Goal: Download file/media

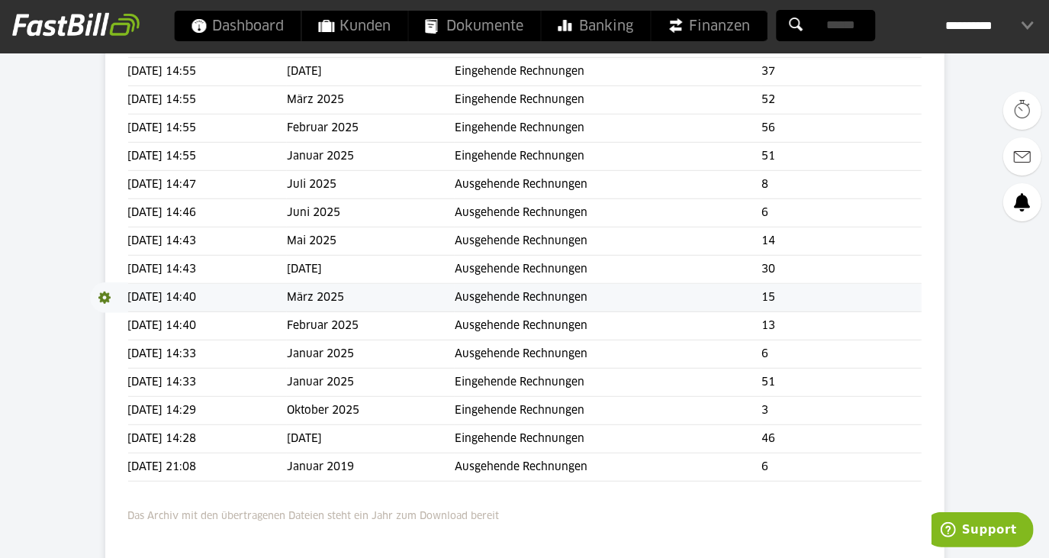
scroll to position [485, 0]
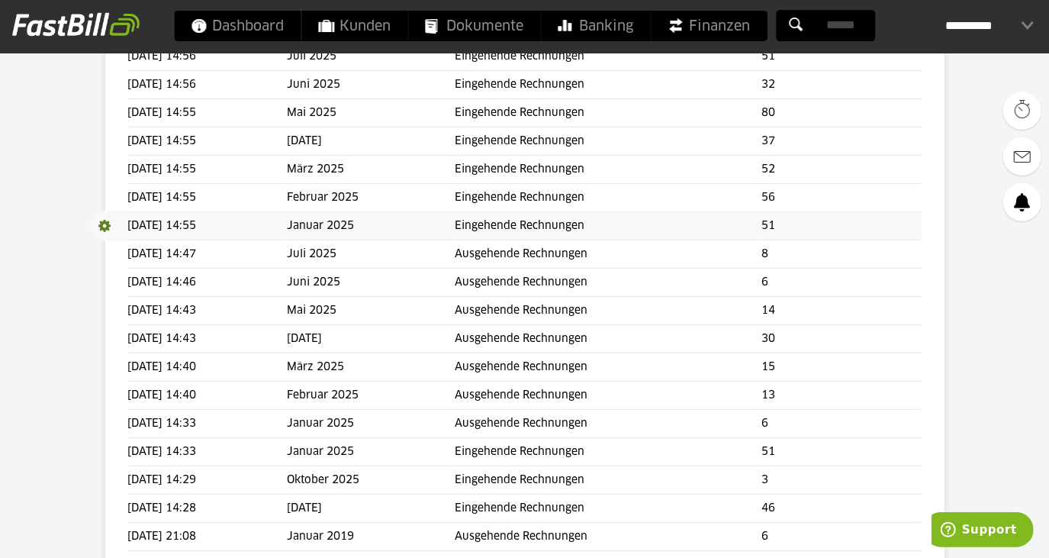
click at [95, 221] on span at bounding box center [109, 226] width 38 height 31
click at [125, 249] on link "Download" at bounding box center [131, 246] width 82 height 18
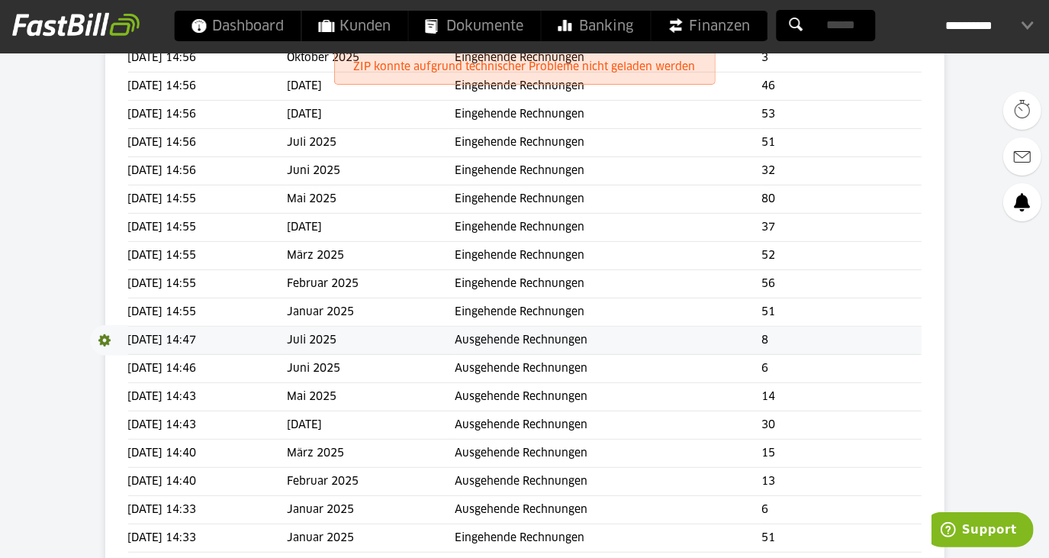
scroll to position [485, 0]
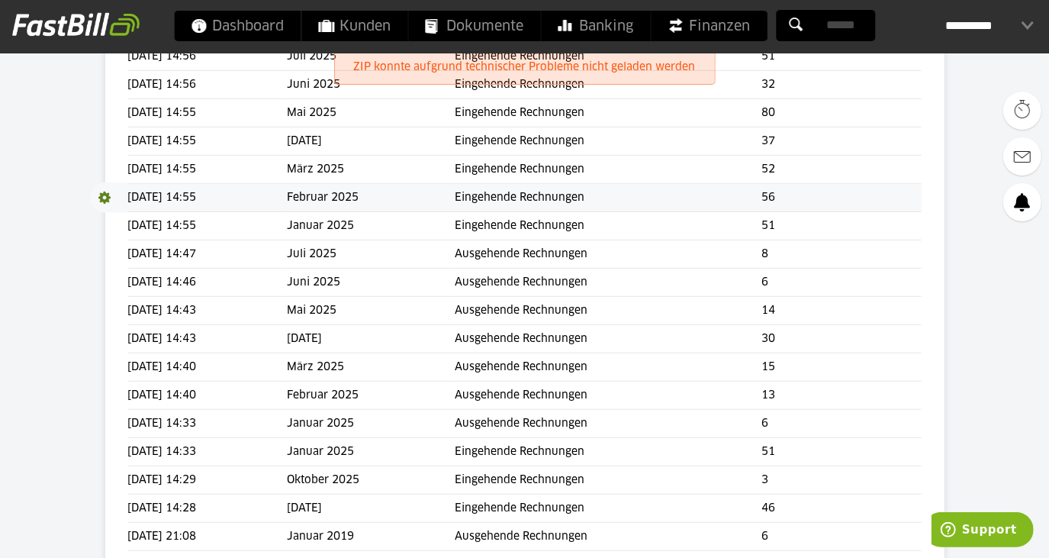
click at [104, 198] on span at bounding box center [109, 197] width 38 height 31
click at [121, 217] on link "Download" at bounding box center [131, 218] width 82 height 18
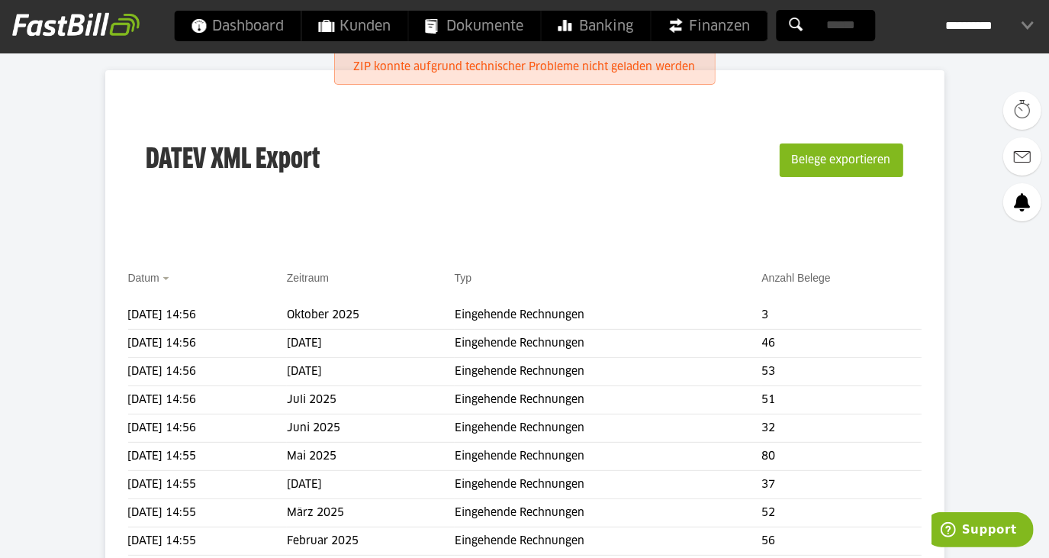
scroll to position [207, 0]
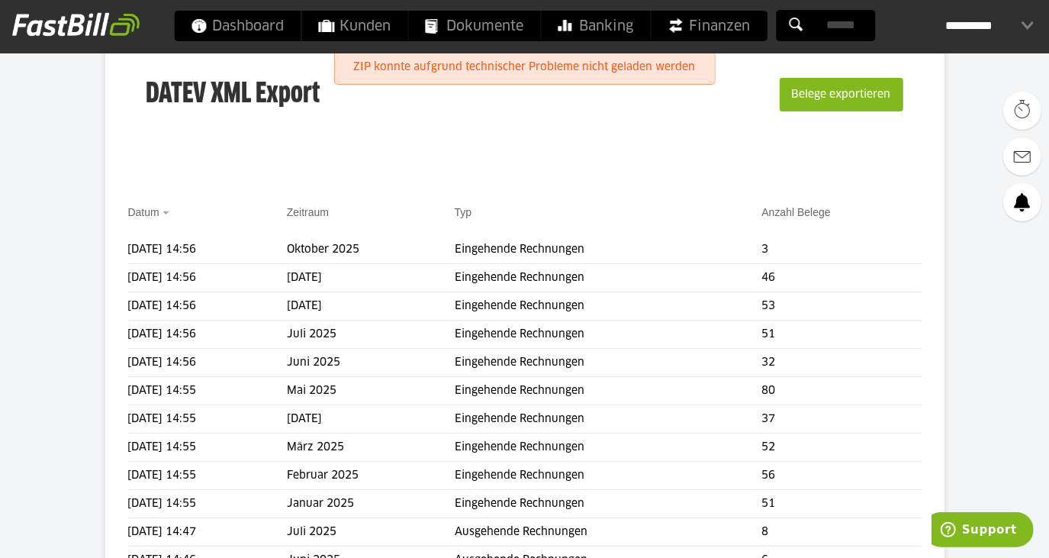
click at [87, 272] on body "Dashboard Kunden Dokumente Banking Finanzen Add-ons" at bounding box center [524, 412] width 1049 height 1238
click at [101, 272] on span at bounding box center [109, 277] width 38 height 31
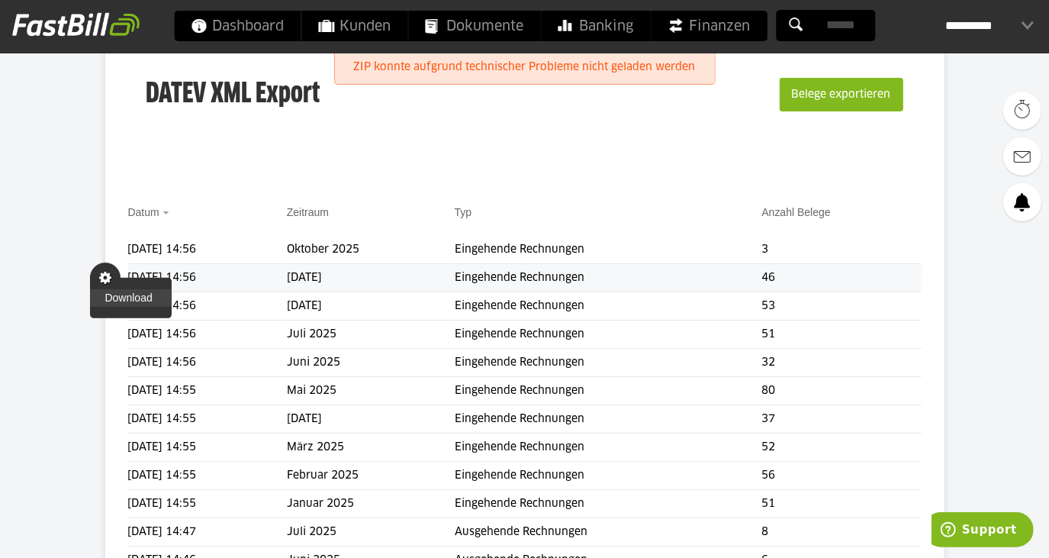
click at [117, 295] on link "Download" at bounding box center [131, 298] width 82 height 18
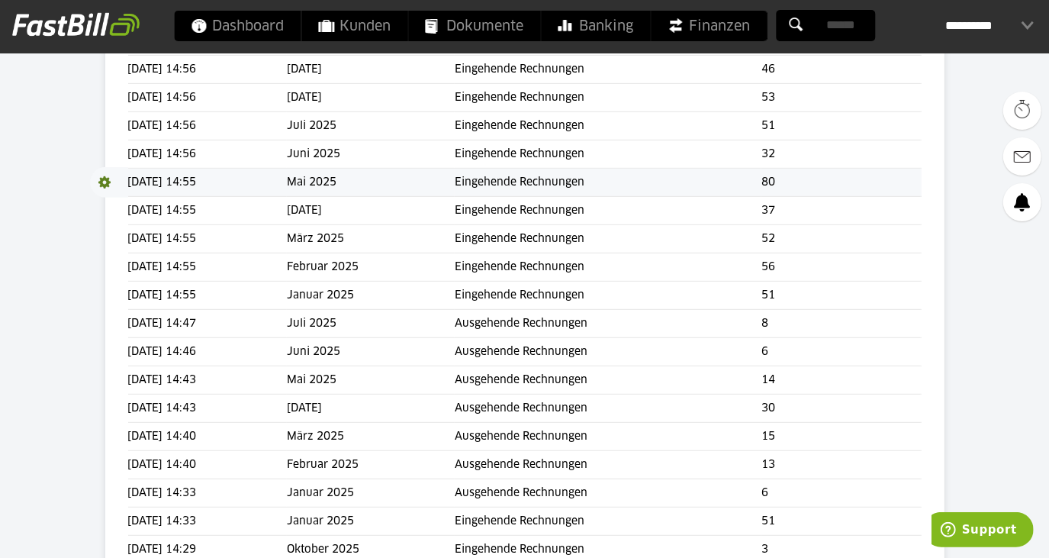
scroll to position [346, 0]
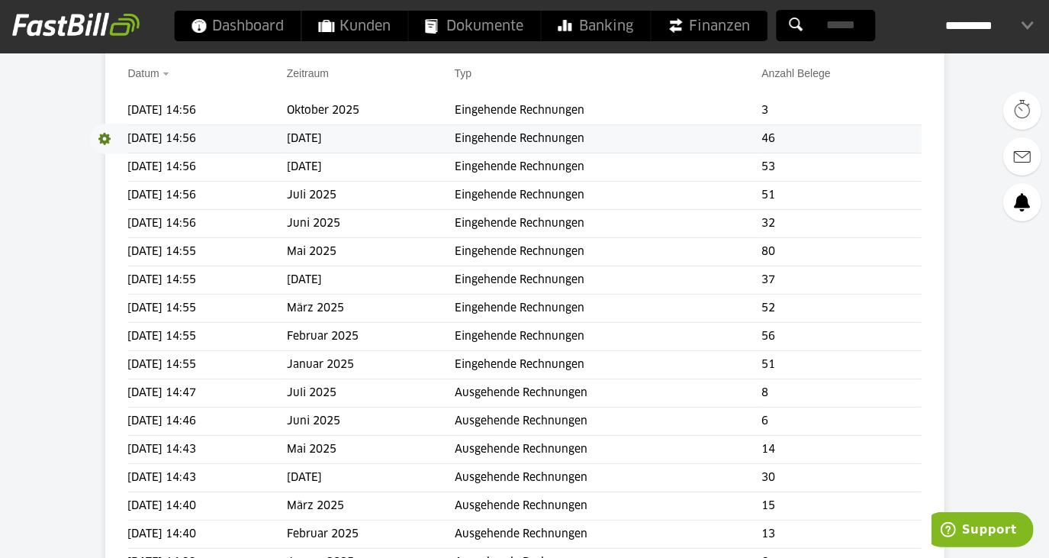
click at [104, 142] on span at bounding box center [109, 139] width 38 height 31
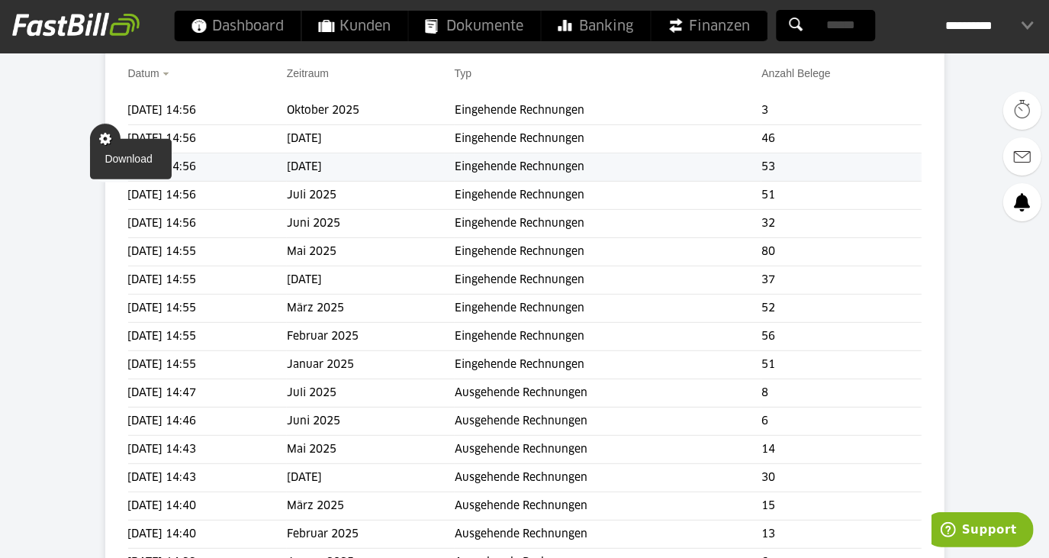
click at [114, 159] on link "Download" at bounding box center [131, 159] width 82 height 18
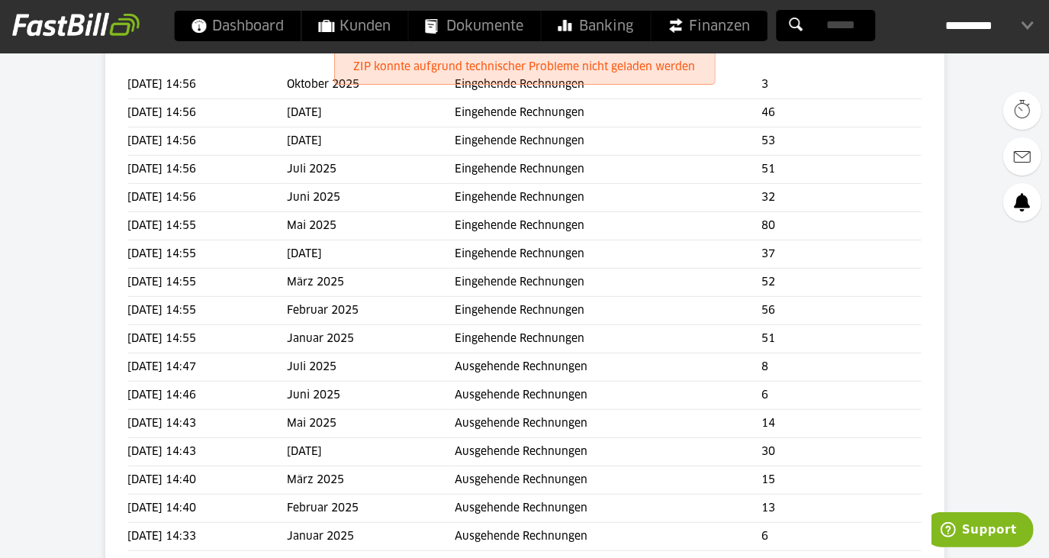
scroll to position [416, 0]
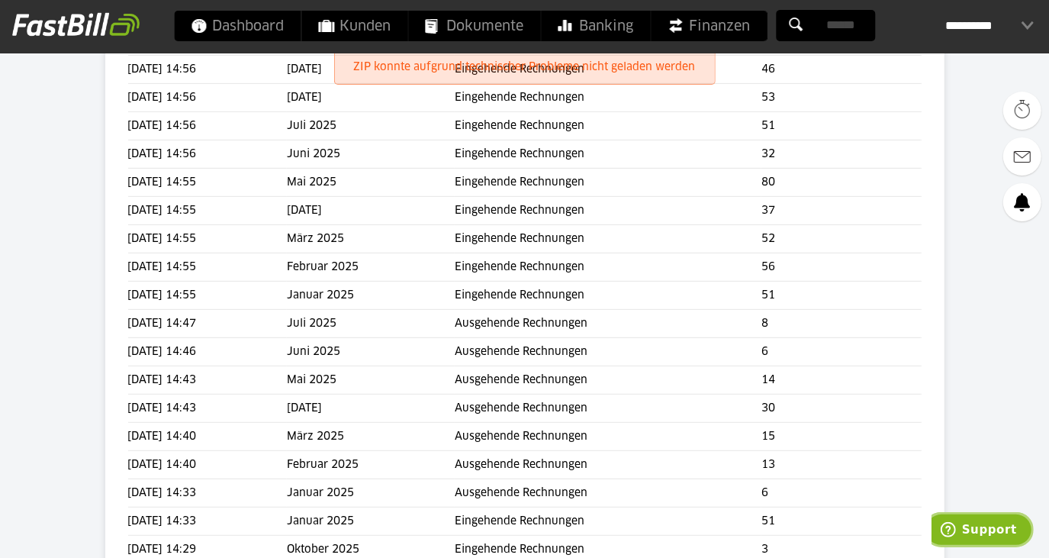
click at [994, 538] on button "Support" at bounding box center [978, 528] width 110 height 35
